Goal: Task Accomplishment & Management: Complete application form

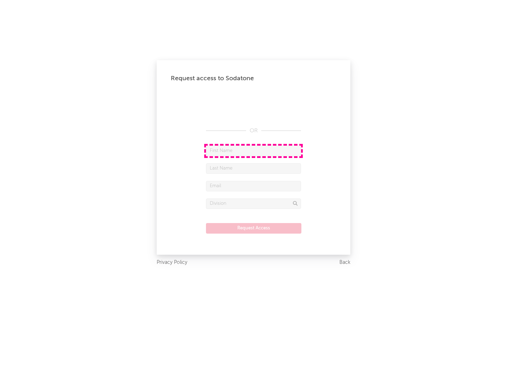
click at [253, 151] on input "text" at bounding box center [253, 151] width 95 height 11
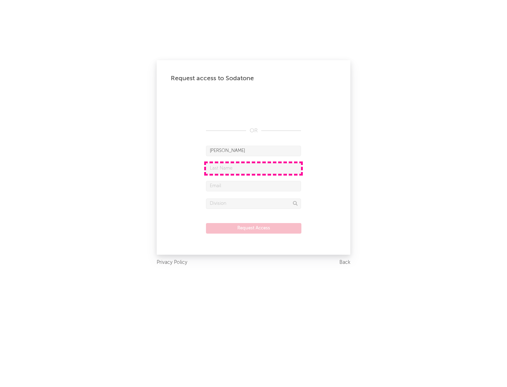
type input "[PERSON_NAME]"
click at [253, 168] on input "text" at bounding box center [253, 168] width 95 height 11
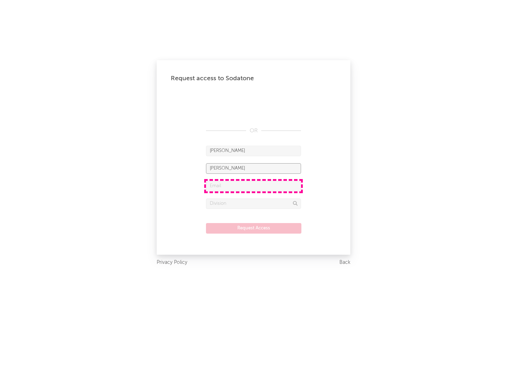
type input "[PERSON_NAME]"
click at [253, 186] on input "text" at bounding box center [253, 186] width 95 height 11
type input "[EMAIL_ADDRESS][DOMAIN_NAME]"
click at [253, 203] on input "text" at bounding box center [253, 203] width 95 height 11
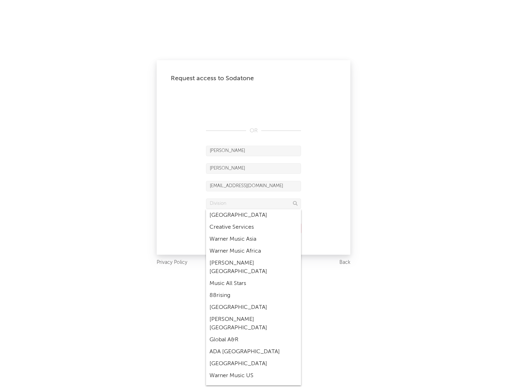
click at [253, 278] on div "Music All Stars" at bounding box center [253, 284] width 95 height 12
type input "Music All Stars"
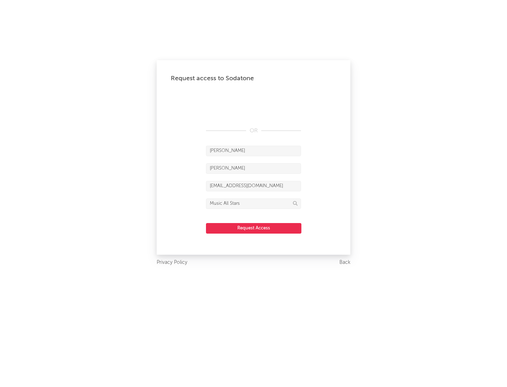
click at [253, 228] on button "Request Access" at bounding box center [253, 228] width 95 height 11
